Goal: Register for event/course

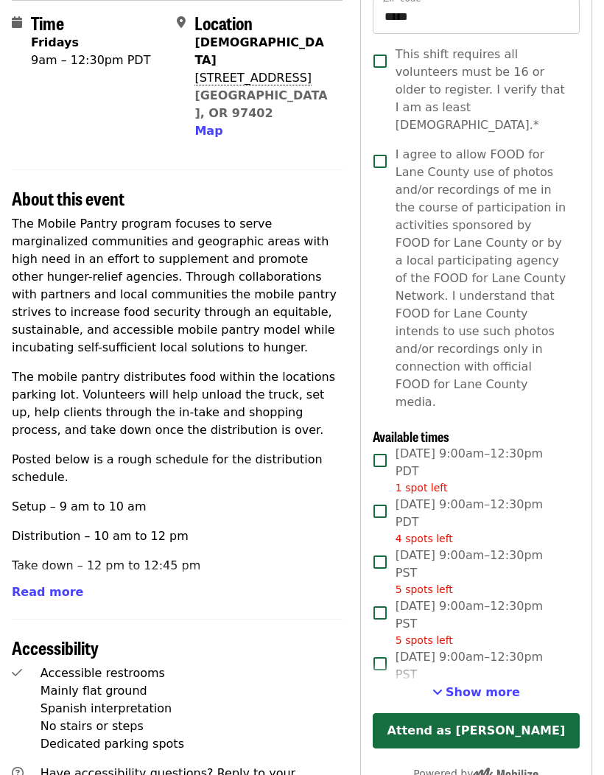
scroll to position [312, 0]
click at [441, 714] on button "Attend as [PERSON_NAME]" at bounding box center [476, 731] width 207 height 35
click at [462, 714] on button "Attend as [PERSON_NAME]" at bounding box center [476, 731] width 207 height 35
click at [481, 714] on button "Attend as [PERSON_NAME]" at bounding box center [476, 731] width 207 height 35
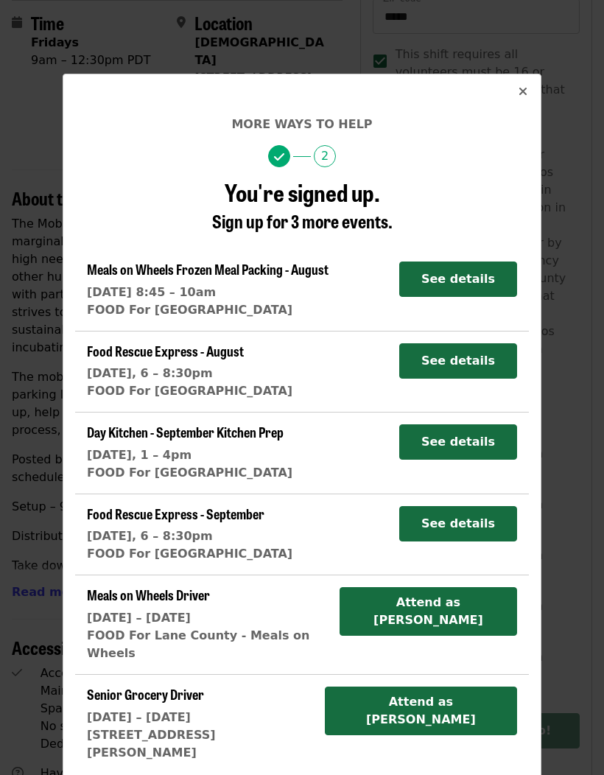
click at [481, 279] on button "See details" at bounding box center [459, 279] width 118 height 35
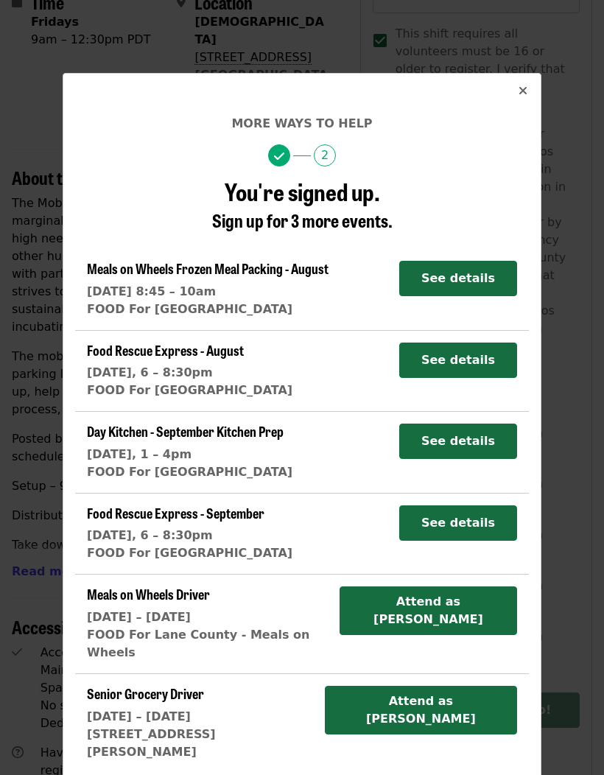
scroll to position [332, 0]
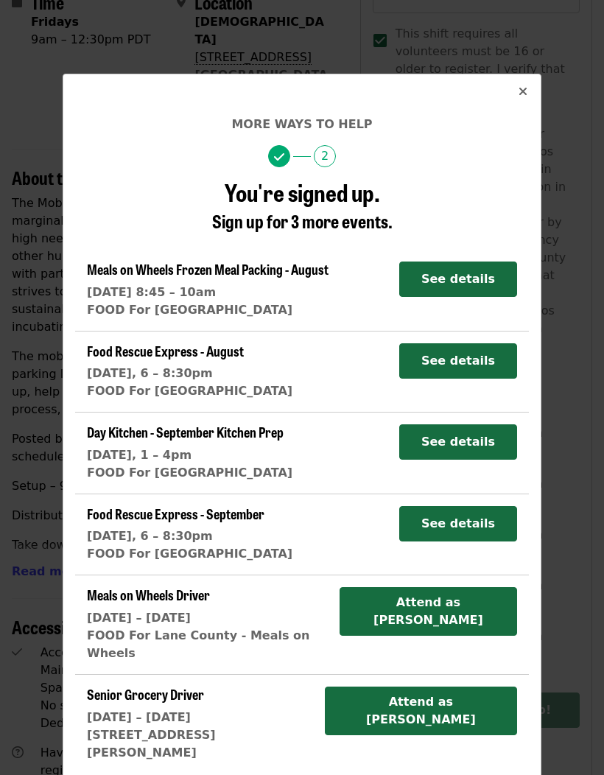
click at [487, 518] on button "See details" at bounding box center [459, 523] width 118 height 35
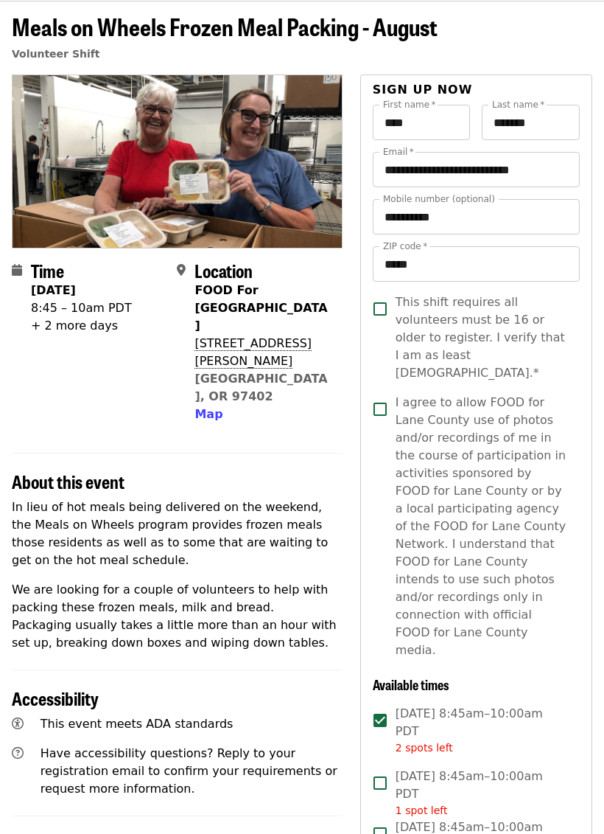
scroll to position [63, 0]
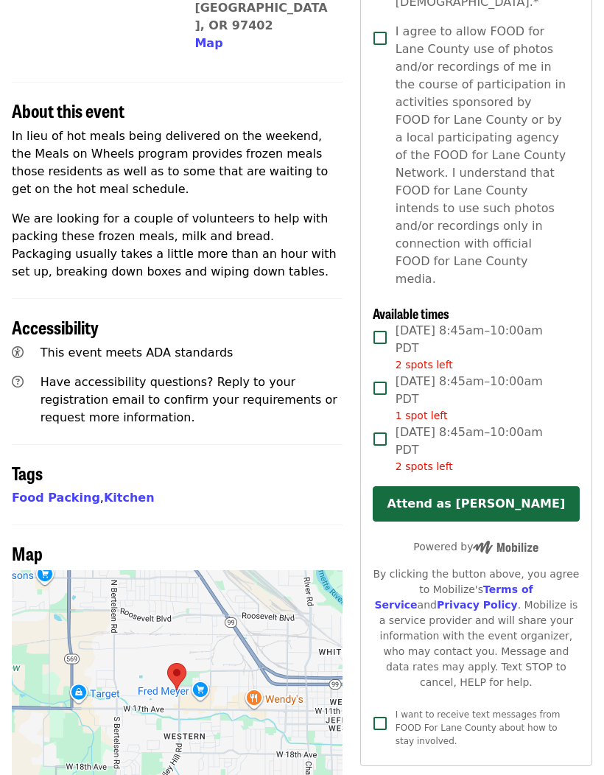
scroll to position [435, 0]
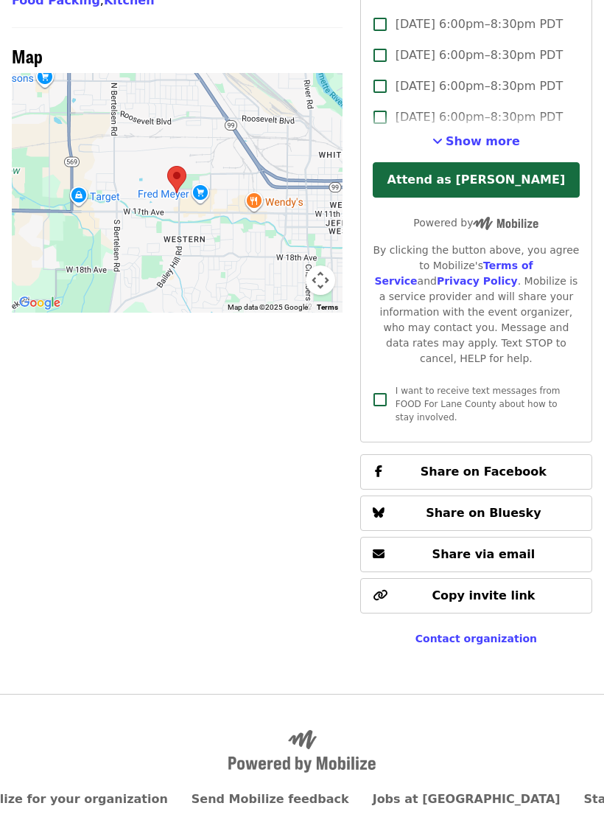
scroll to position [923, 0]
